Goal: Transaction & Acquisition: Purchase product/service

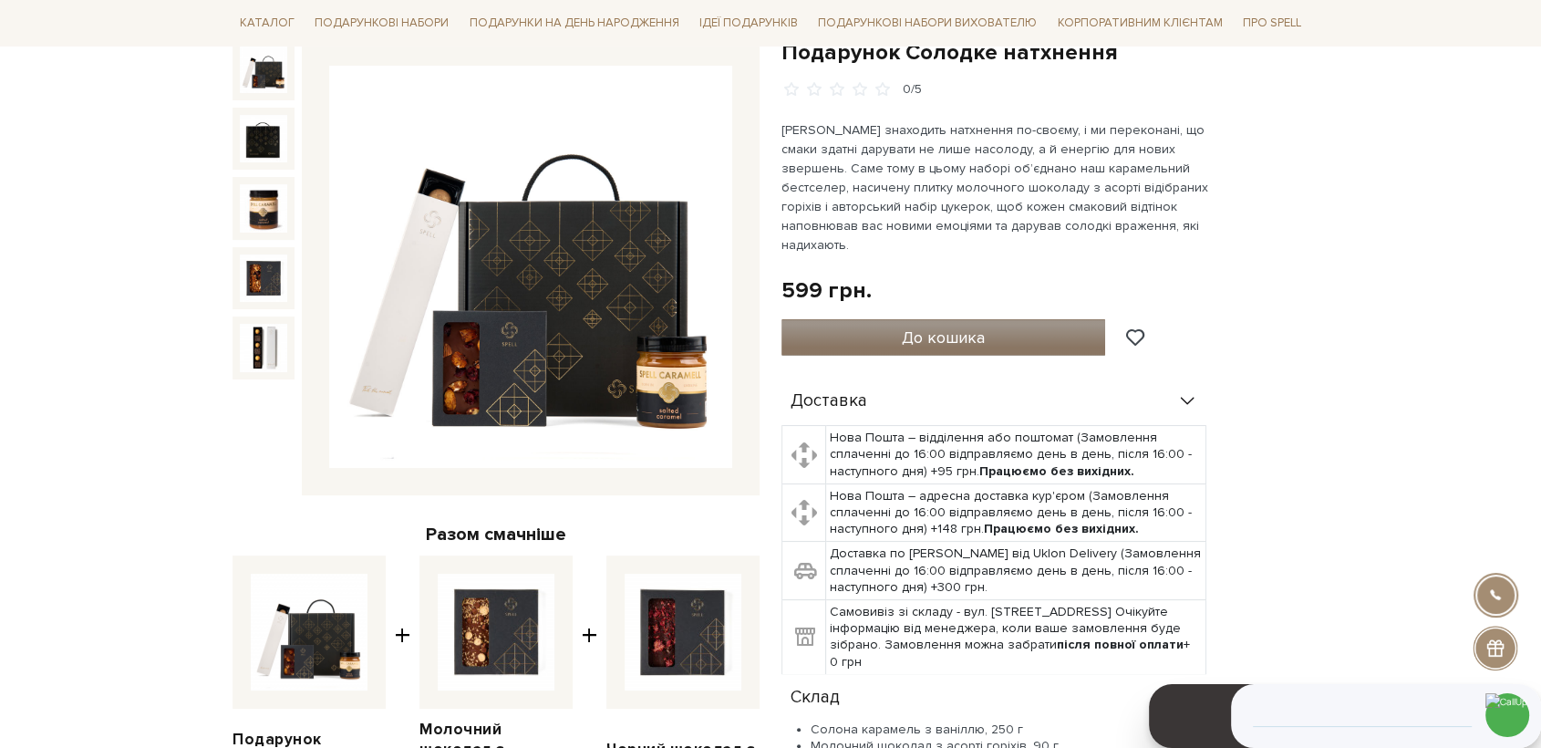
click at [1028, 334] on button "До кошика" at bounding box center [944, 337] width 324 height 36
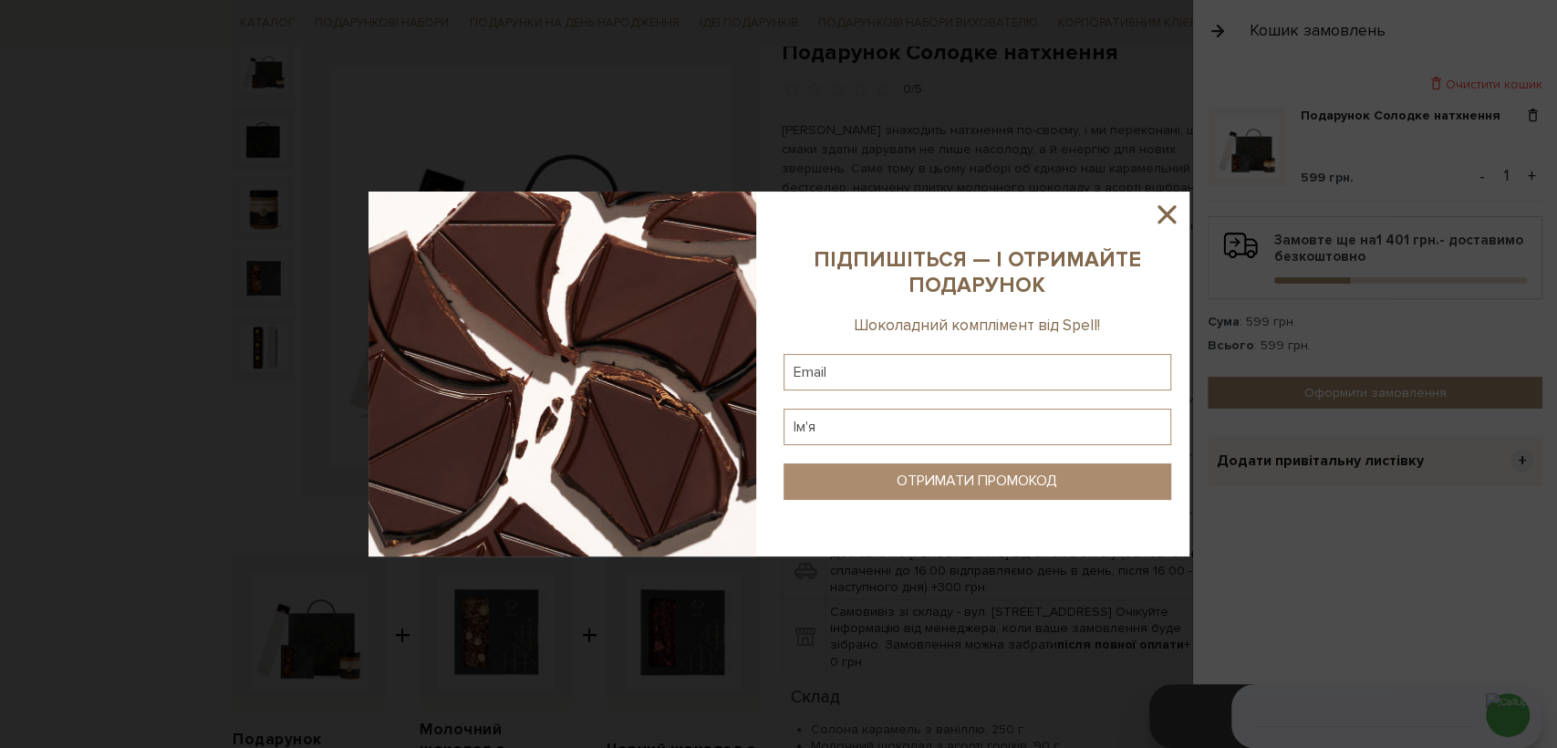
drag, startPoint x: 1163, startPoint y: 217, endPoint x: 1224, endPoint y: 280, distance: 87.7
click at [1166, 217] on icon at bounding box center [1166, 214] width 31 height 31
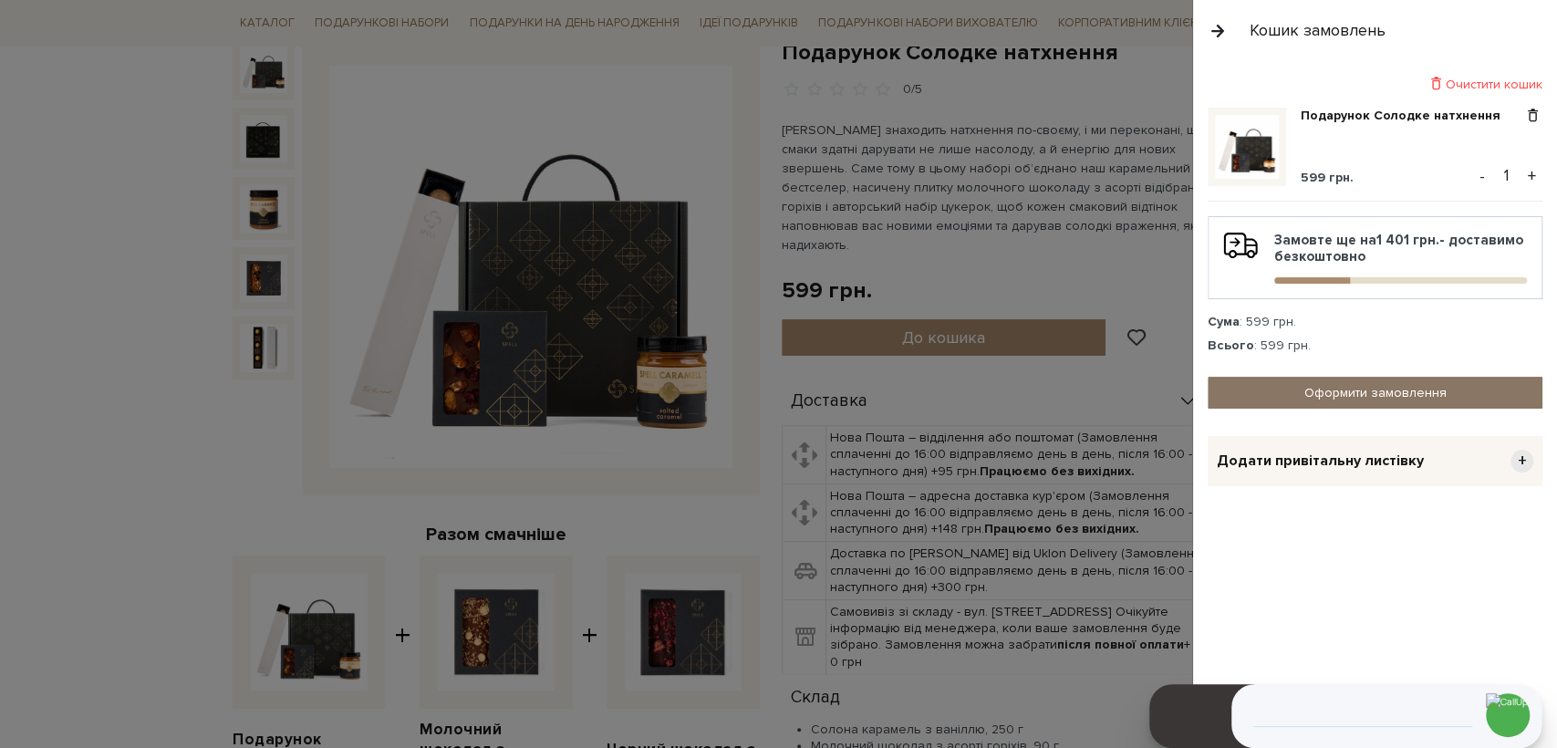
click at [1307, 386] on link "Оформити замовлення" at bounding box center [1374, 393] width 335 height 32
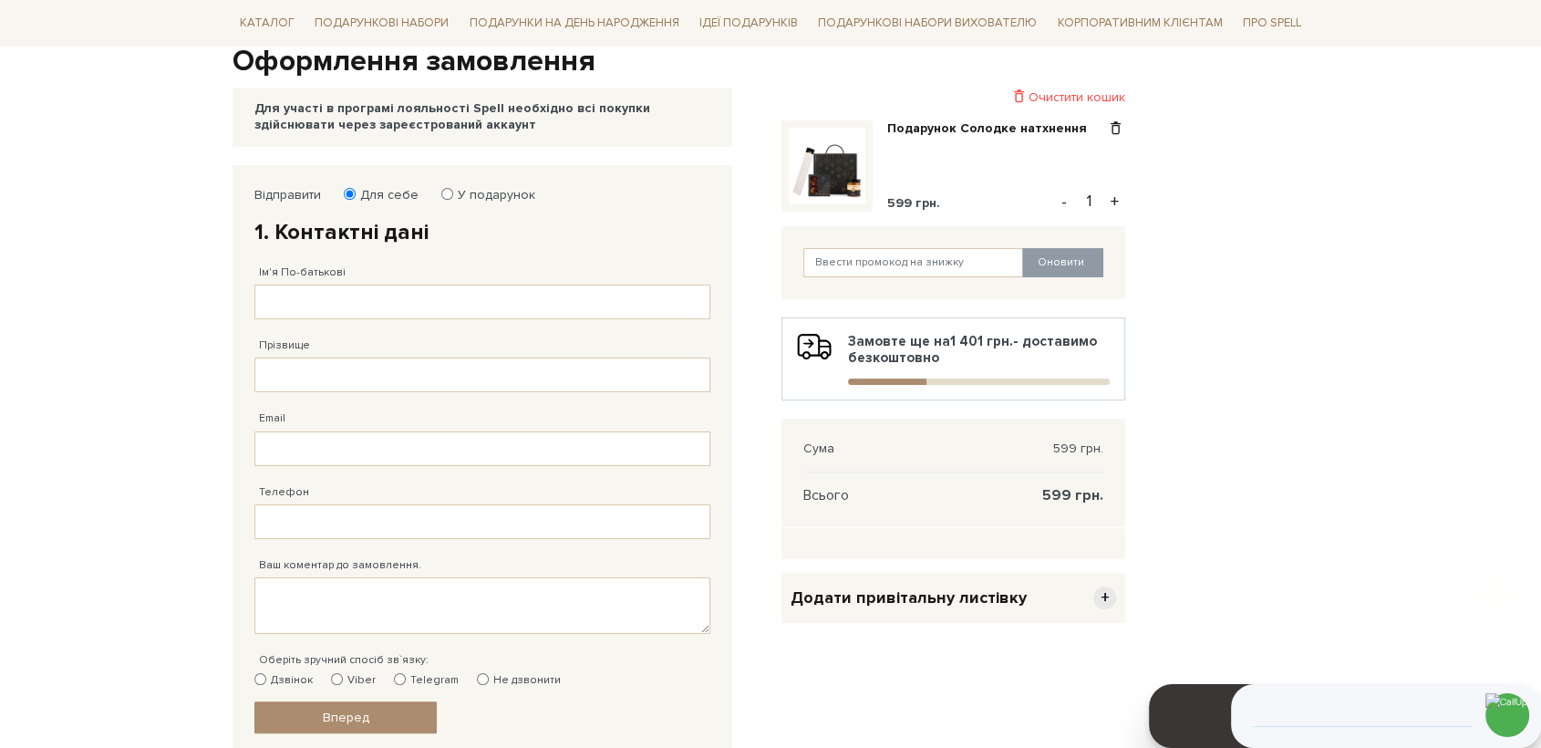
scroll to position [304, 0]
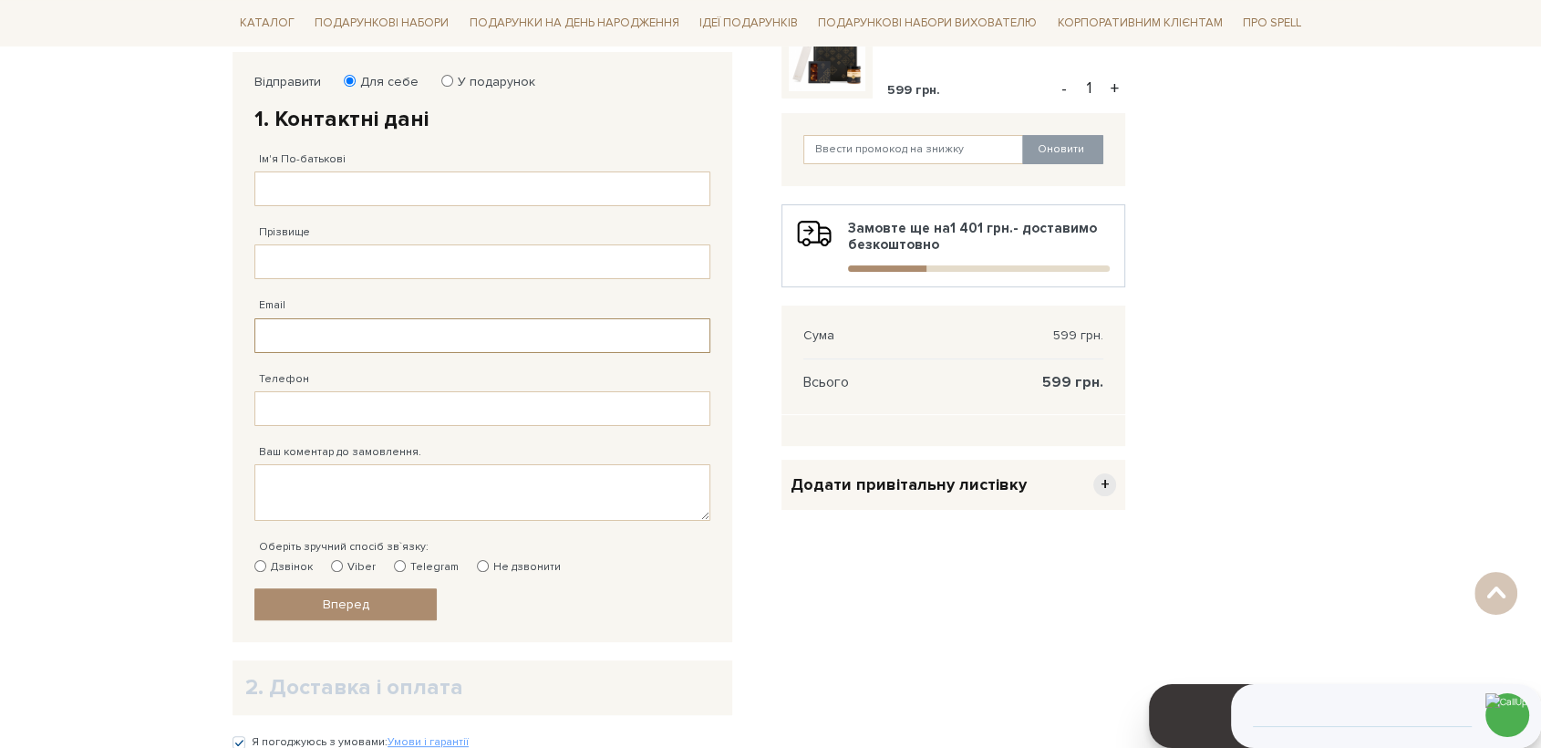
type input "[EMAIL_ADDRESS][DOMAIN_NAME]"
click at [350, 192] on input "Ім'я По-батькові" at bounding box center [482, 188] width 456 height 35
type input "Вікторія Анатоліївна"
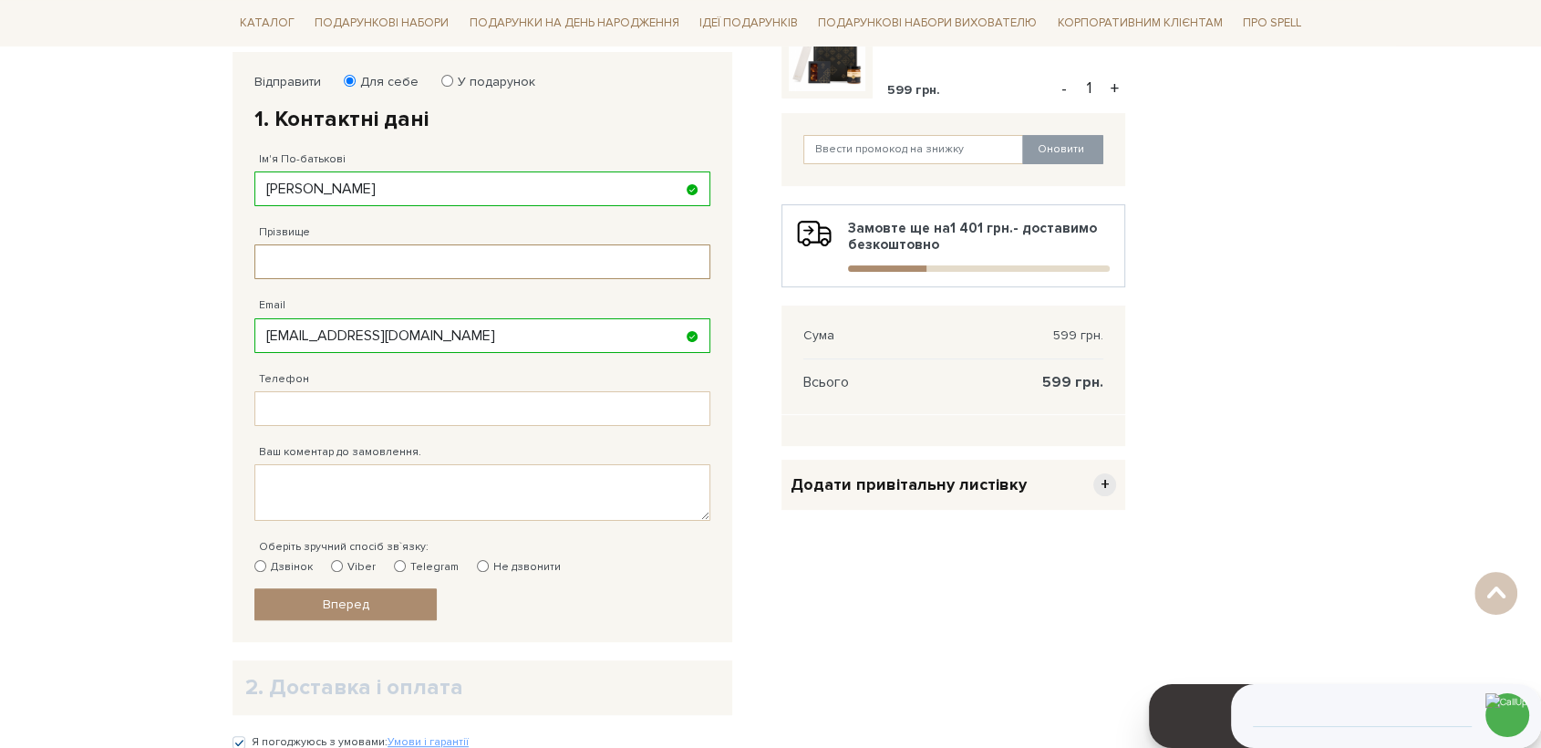
click at [392, 269] on input "Прізвище" at bounding box center [482, 261] width 456 height 35
type input "[PERSON_NAME]"
click at [366, 413] on input "Телефон" at bounding box center [482, 408] width 456 height 35
type input "38 (093) 059 99 04"
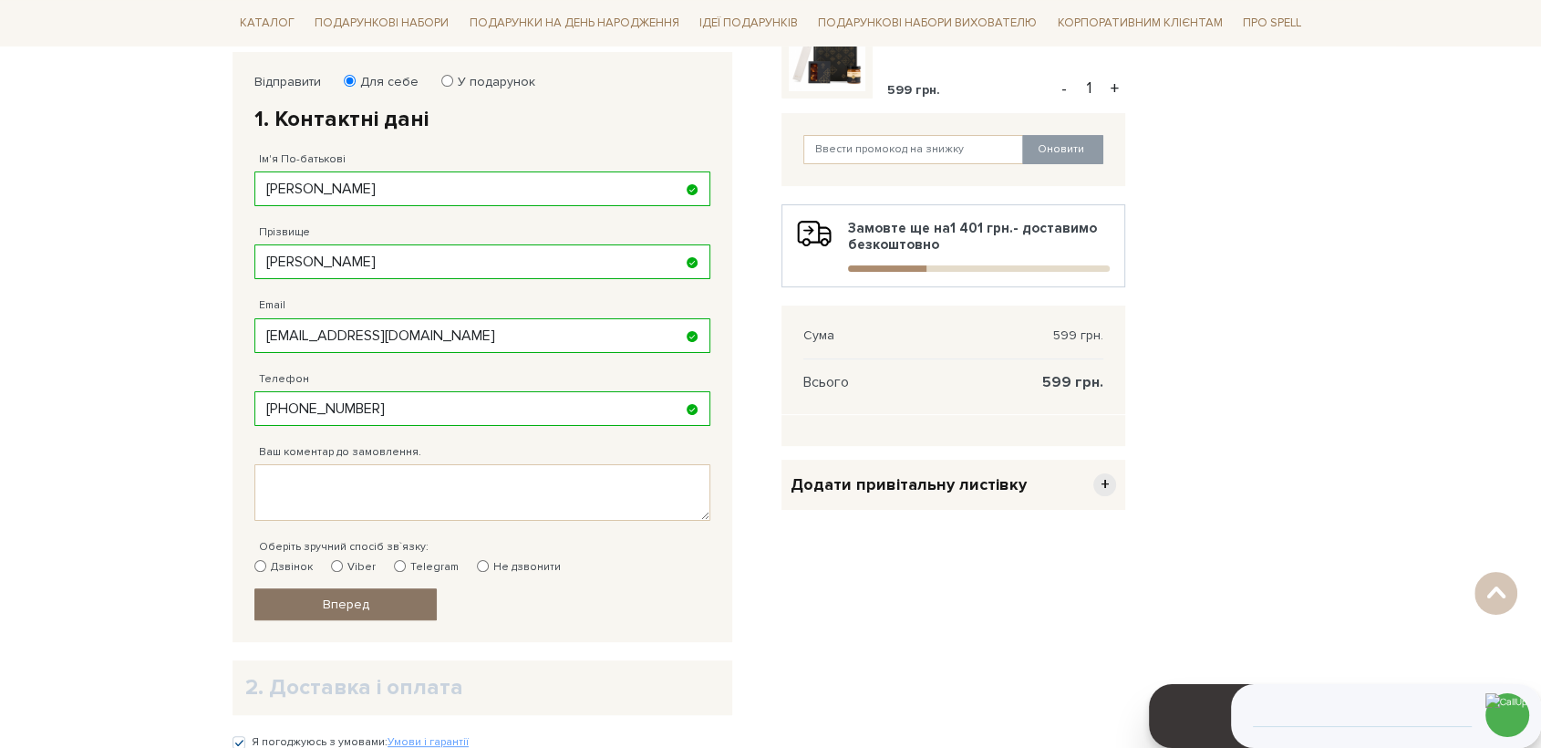
click at [369, 600] on link "Вперед" at bounding box center [345, 604] width 182 height 32
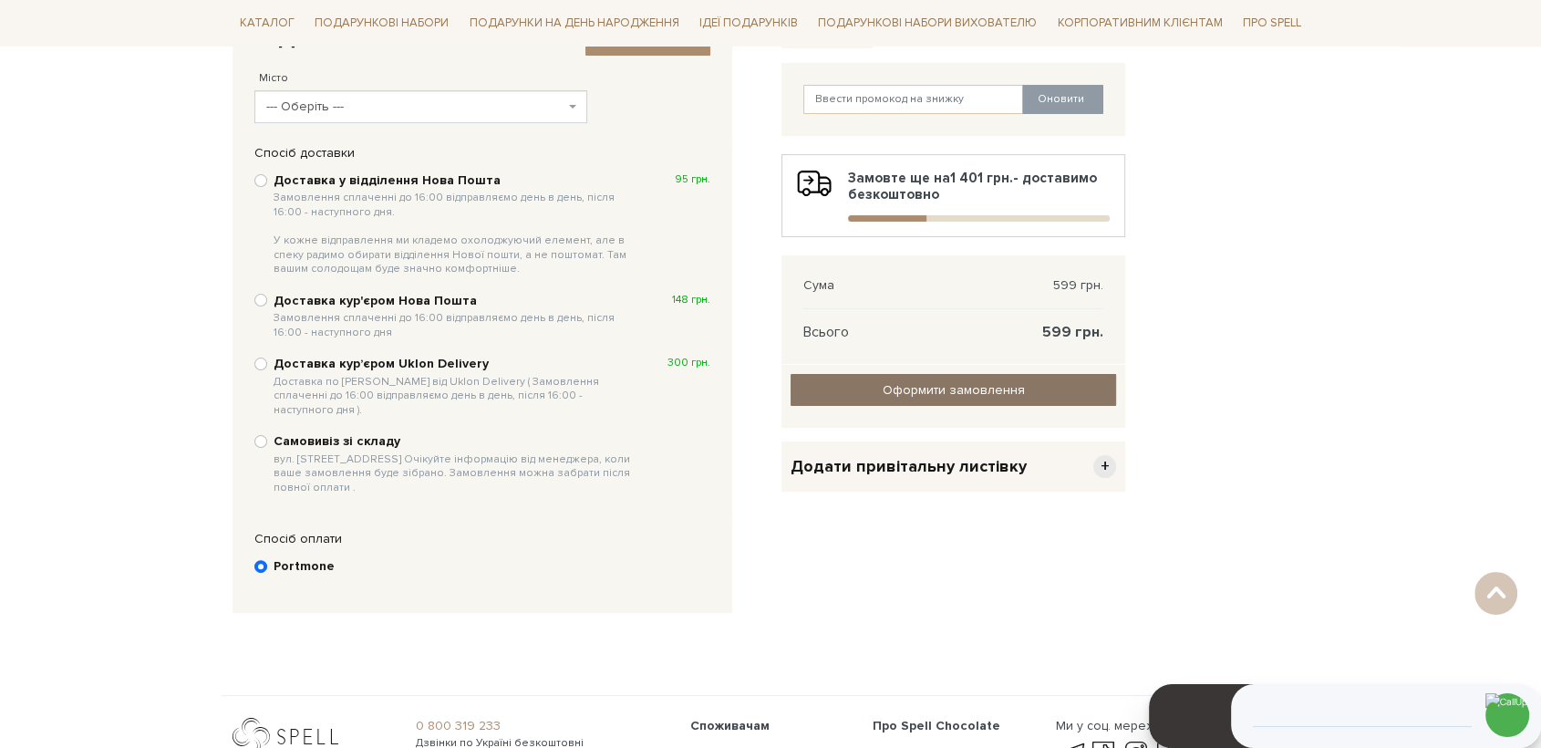
scroll to position [355, 0]
click at [865, 393] on link "Оформити замовлення" at bounding box center [954, 389] width 326 height 32
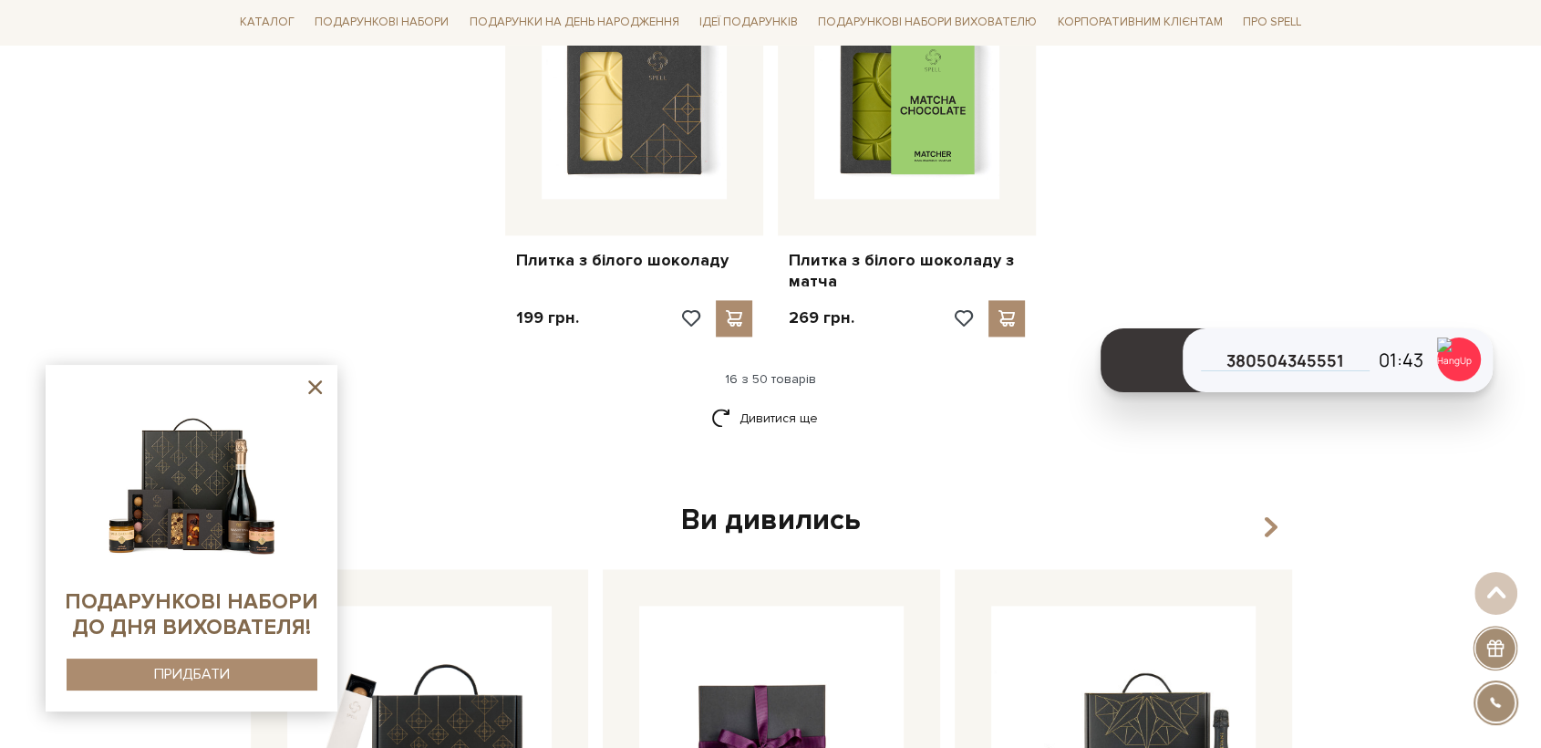
click at [314, 389] on icon at bounding box center [315, 387] width 23 height 23
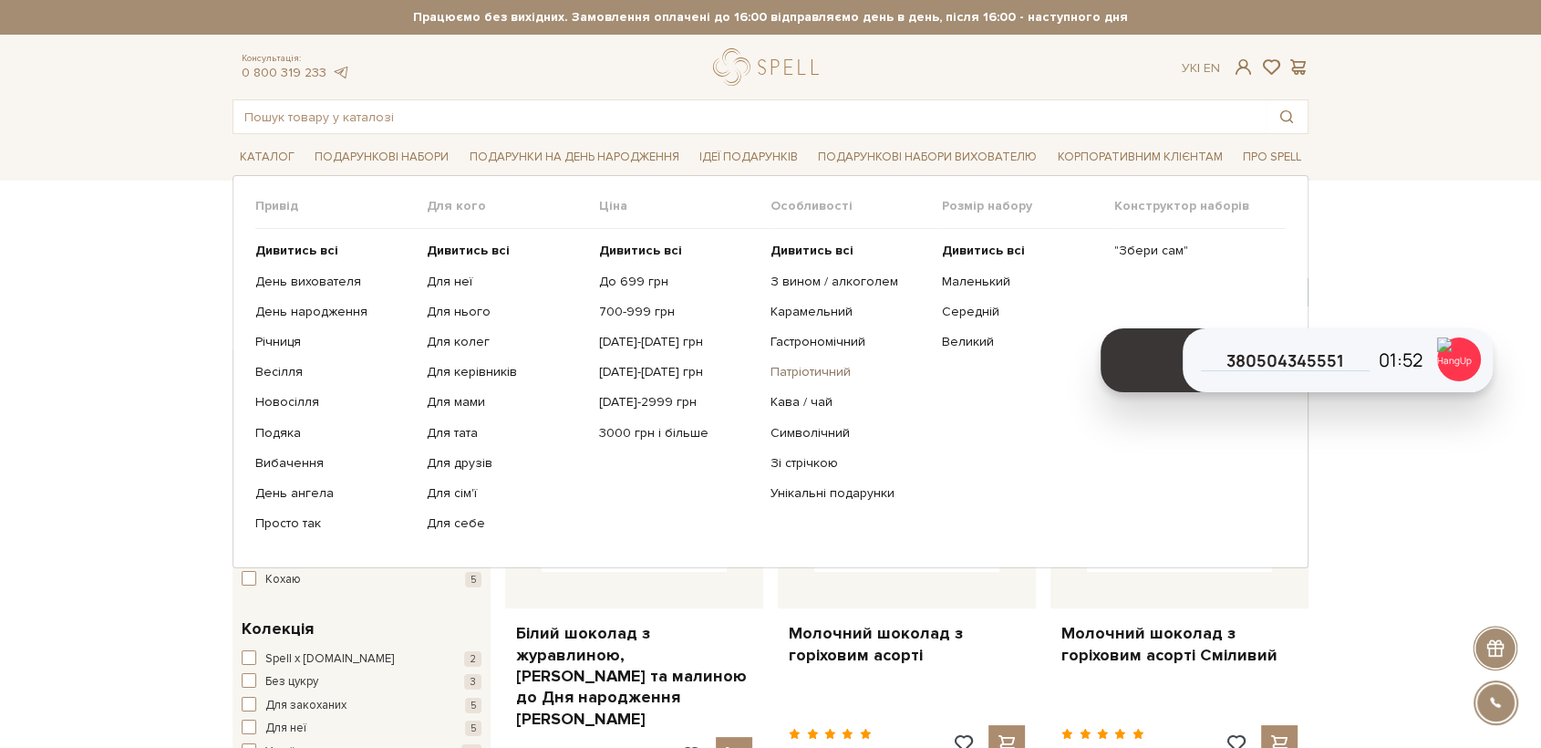
click at [822, 376] on link "Патріотичний" at bounding box center [850, 372] width 158 height 16
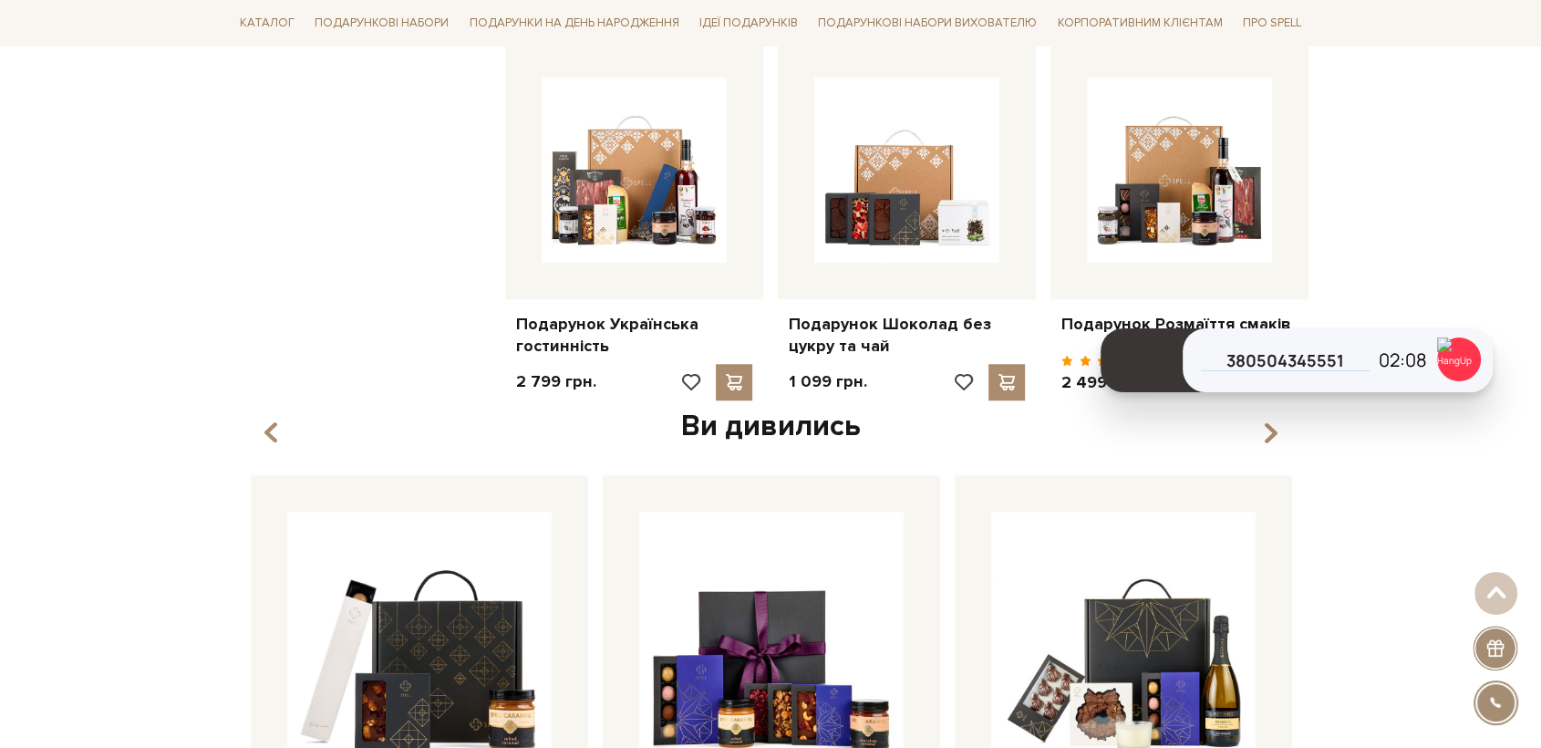
scroll to position [1418, 0]
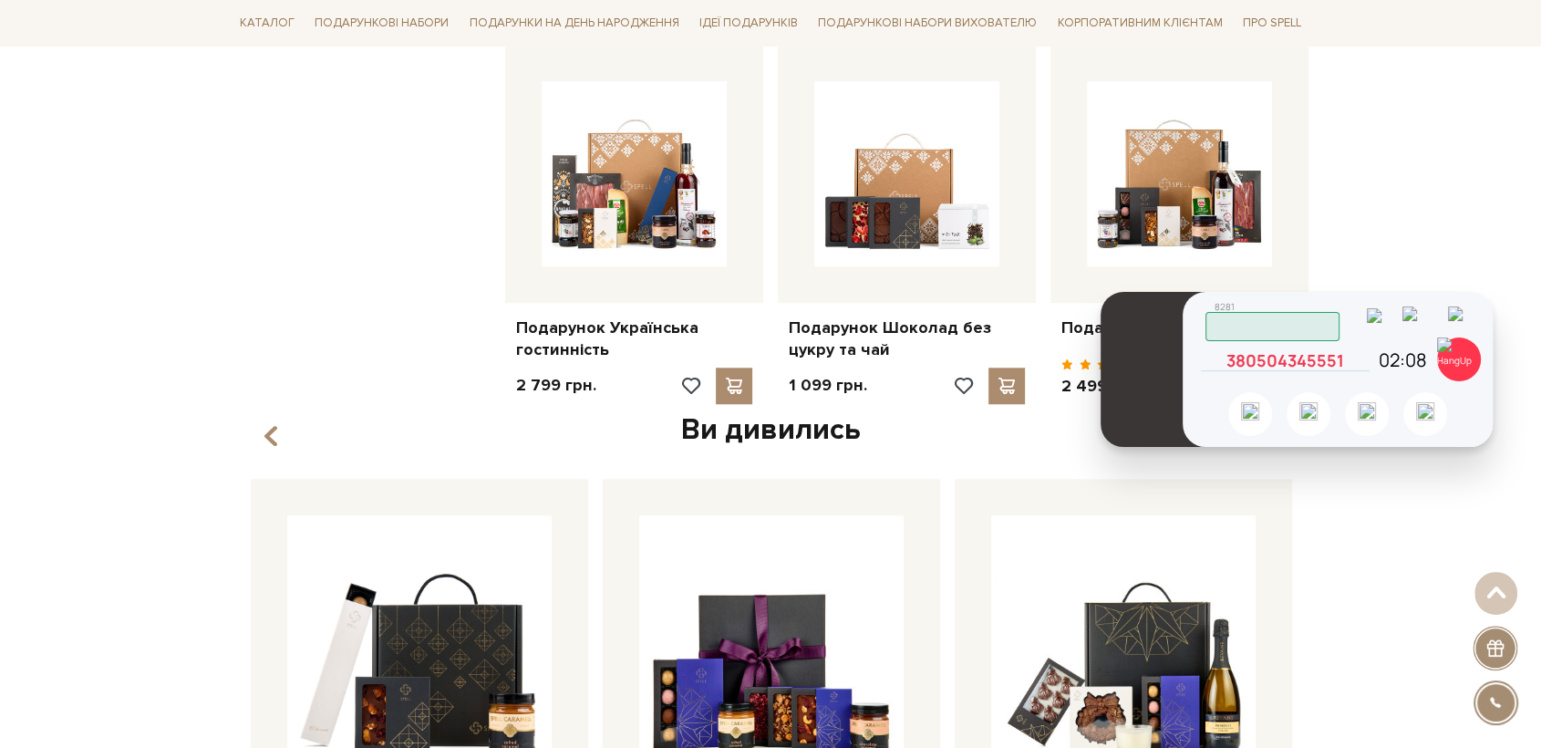
click at [1361, 362] on icon at bounding box center [1361, 360] width 16 height 16
click at [1462, 355] on img at bounding box center [1459, 359] width 44 height 44
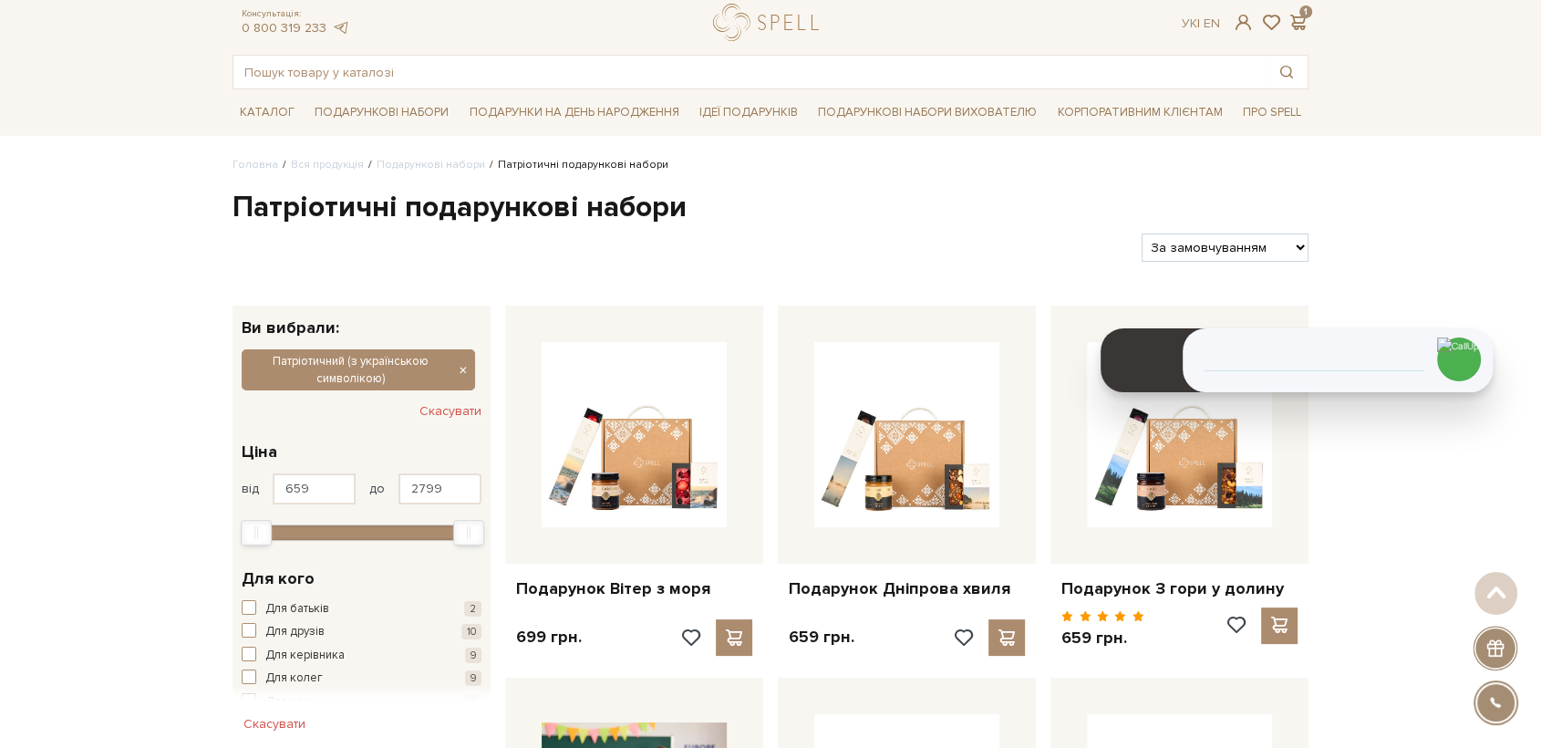
scroll to position [0, 0]
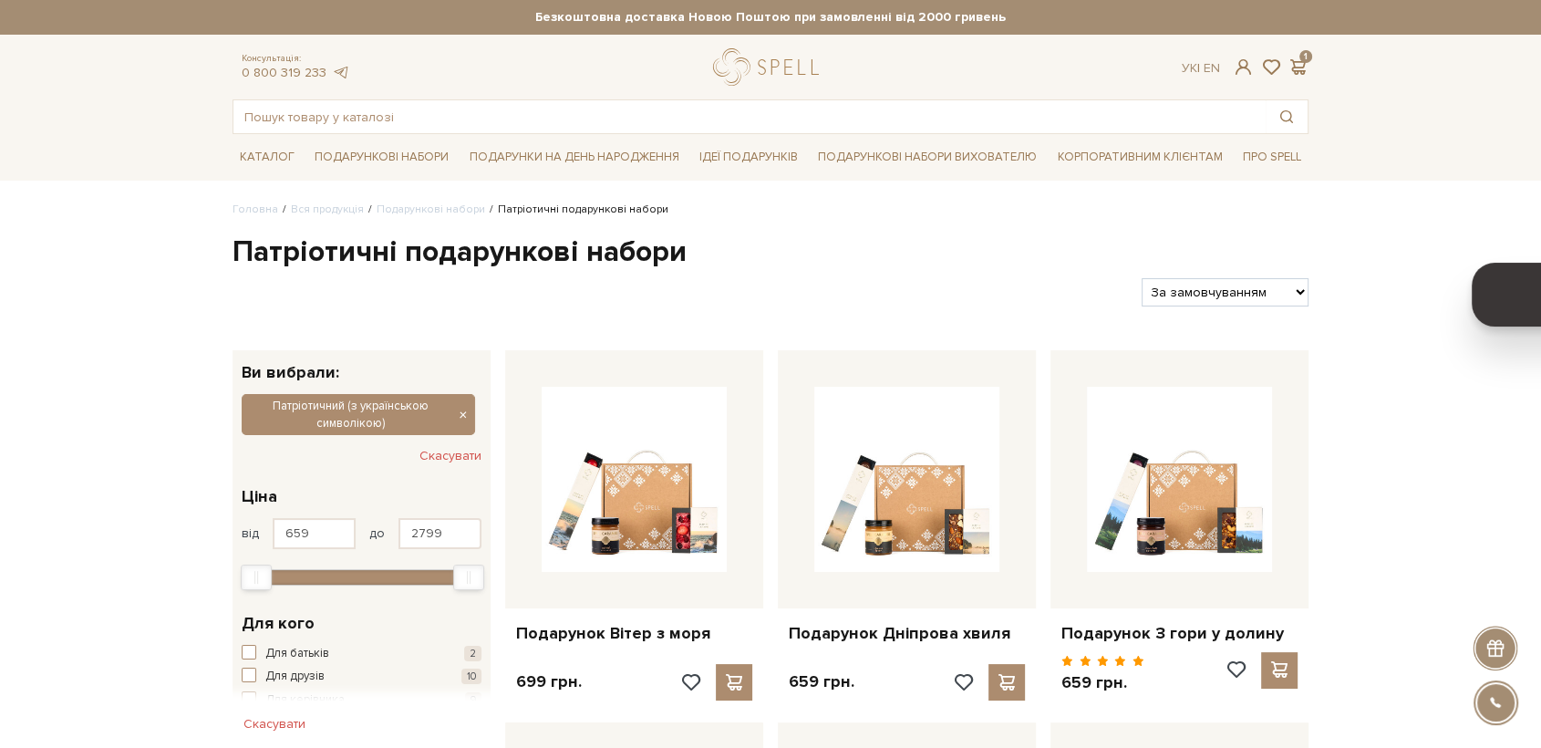
drag, startPoint x: 1180, startPoint y: 249, endPoint x: 1105, endPoint y: 229, distance: 77.4
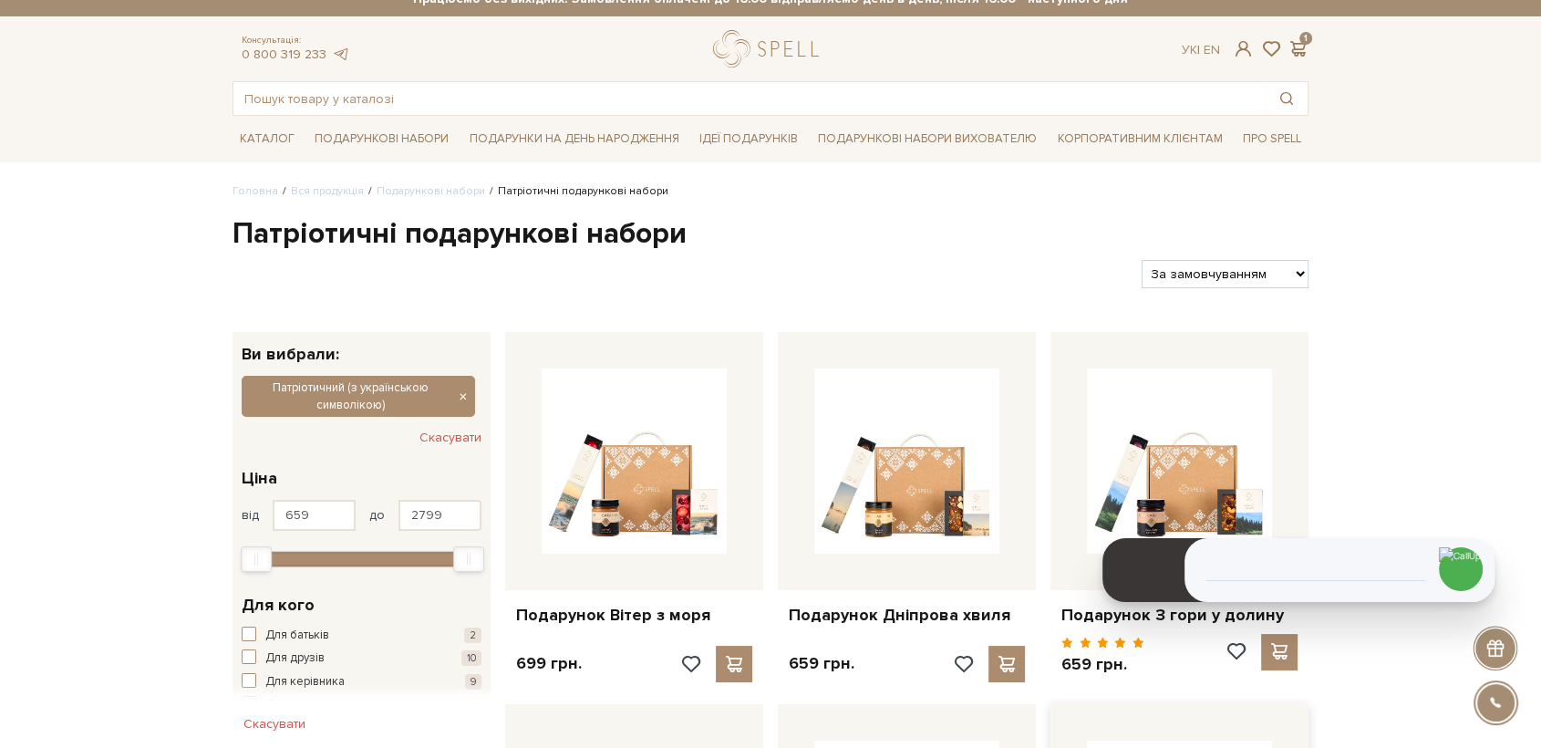
drag, startPoint x: 1226, startPoint y: 323, endPoint x: 1106, endPoint y: 746, distance: 439.7
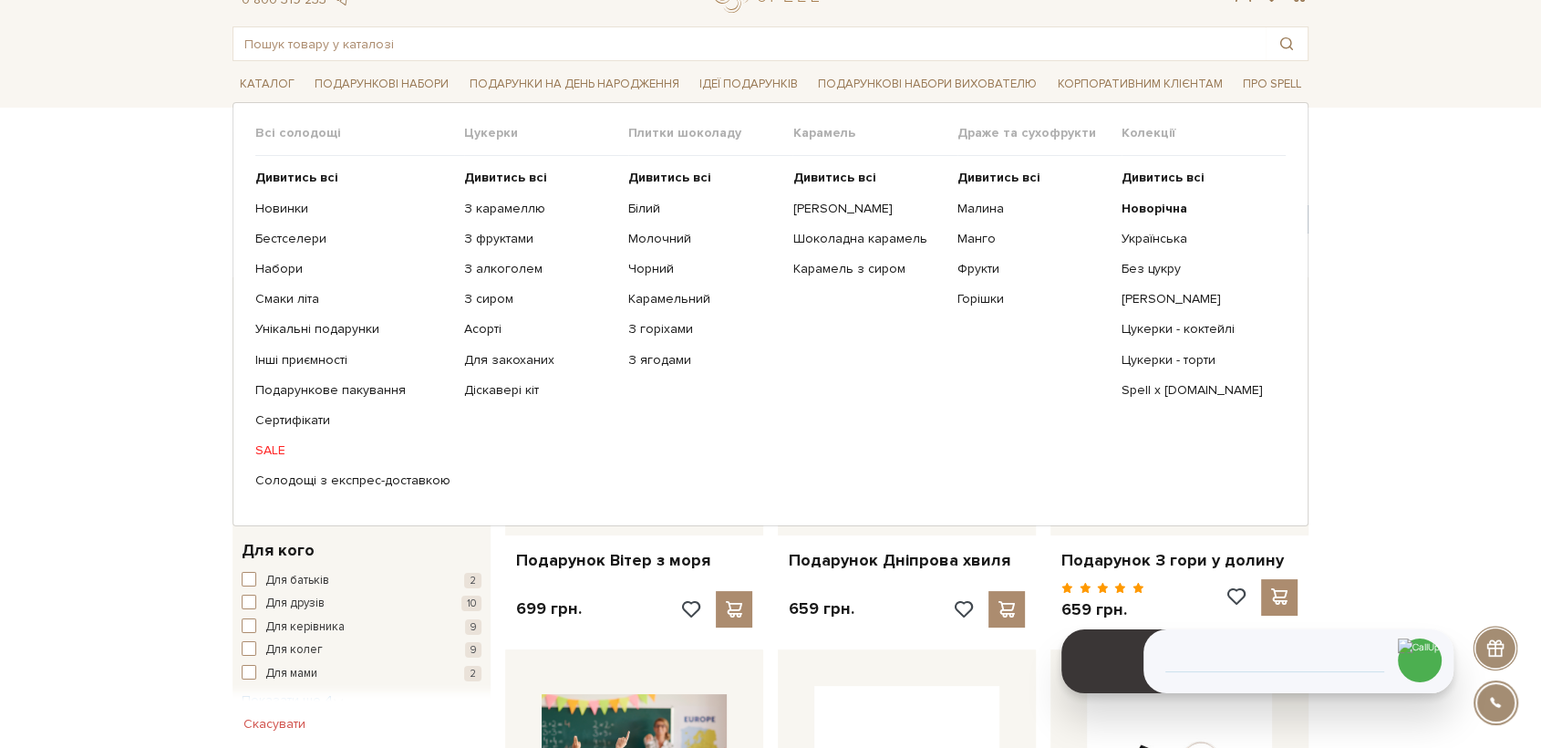
click at [1166, 196] on ul "Дивитись всі Новорічна Українська Без цукру Сирні цукерки" at bounding box center [1204, 329] width 164 height 347
click at [1166, 209] on b "Новорічна" at bounding box center [1155, 209] width 66 height 16
